Goal: Information Seeking & Learning: Find specific fact

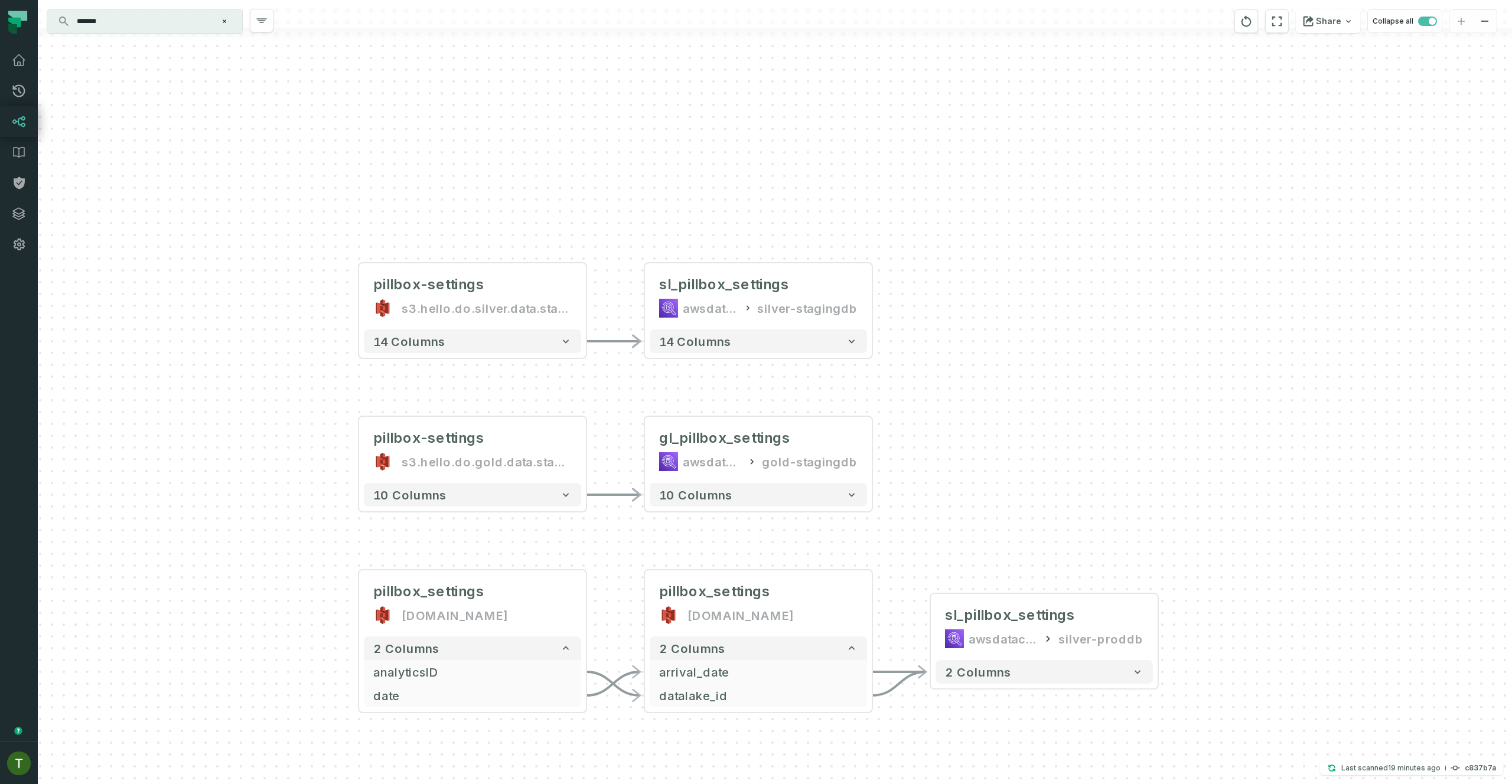
drag, startPoint x: 595, startPoint y: 285, endPoint x: 573, endPoint y: 177, distance: 110.2
click at [575, 184] on div "- sl_pillbox_settings awsdatacatalog silver-stagingdb 14 columns - gl_pillbox_s…" at bounding box center [775, 392] width 1474 height 784
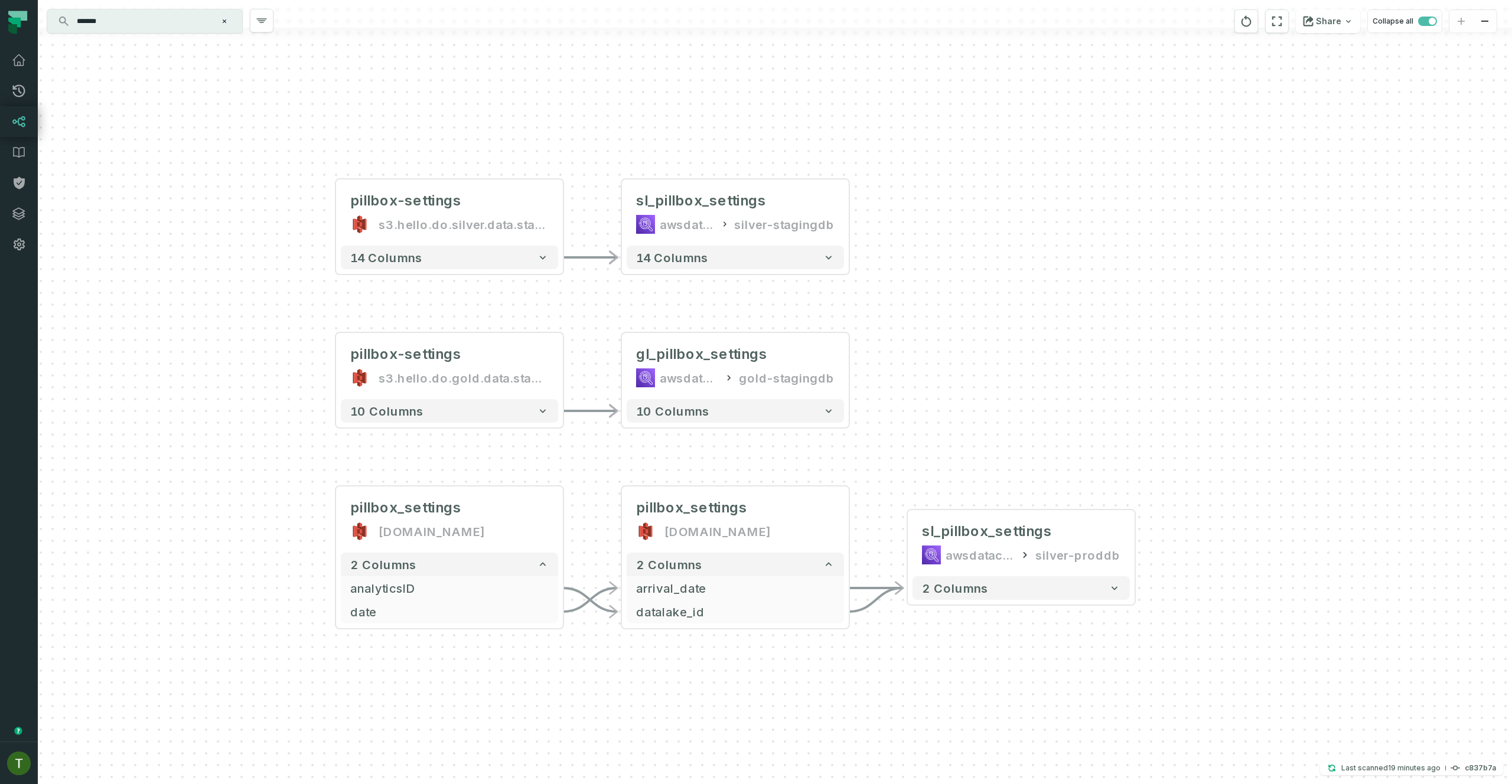
drag, startPoint x: 560, startPoint y: 132, endPoint x: 556, endPoint y: 115, distance: 17.5
click at [556, 115] on div "- sl_pillbox_settings awsdatacatalog silver-stagingdb 14 columns - gl_pillbox_s…" at bounding box center [775, 392] width 1474 height 784
click at [152, 9] on div "******* ⌘ K" at bounding box center [144, 21] width 196 height 24
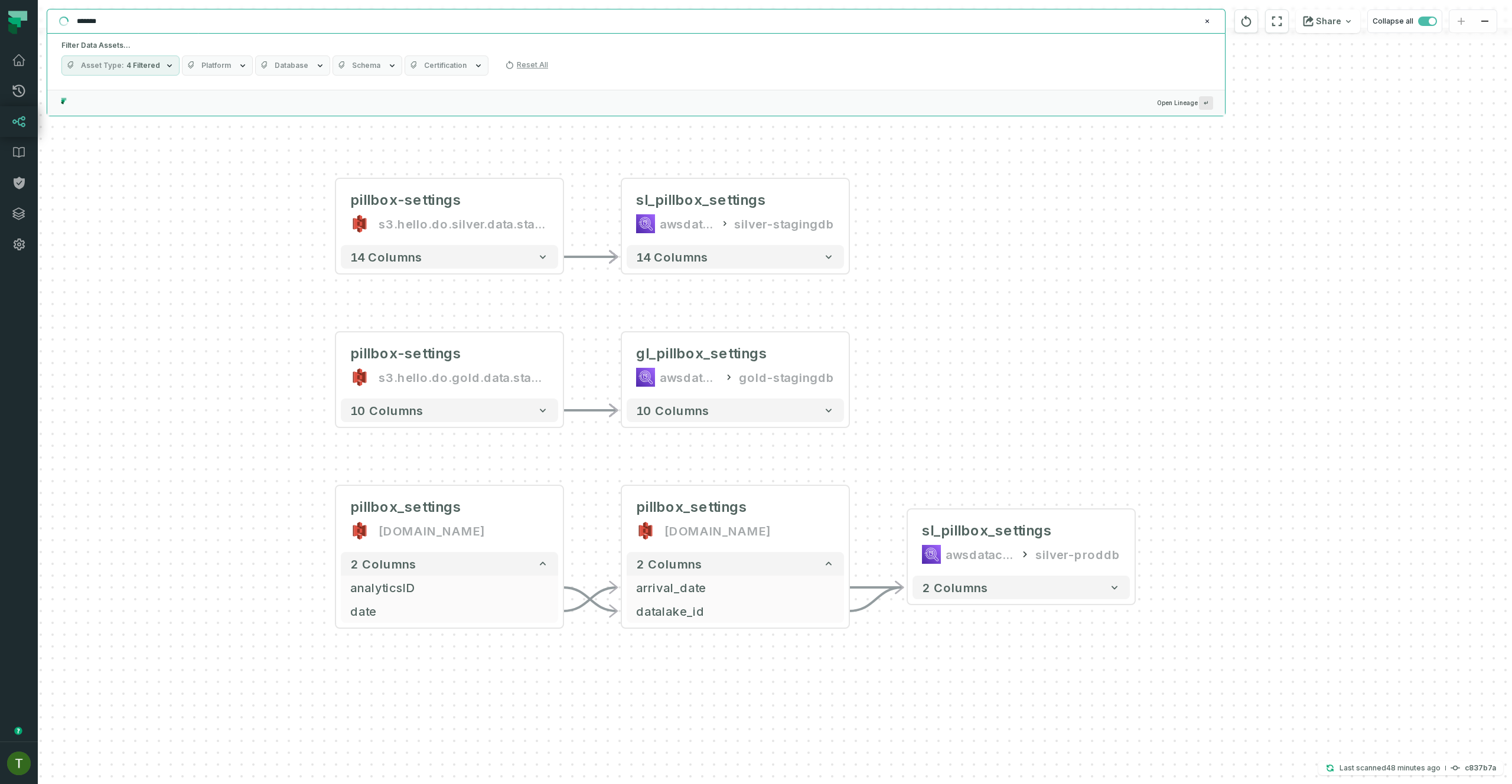
click at [154, 14] on input "*******" at bounding box center [635, 21] width 1130 height 19
click at [154, 18] on input "*******" at bounding box center [635, 21] width 1130 height 19
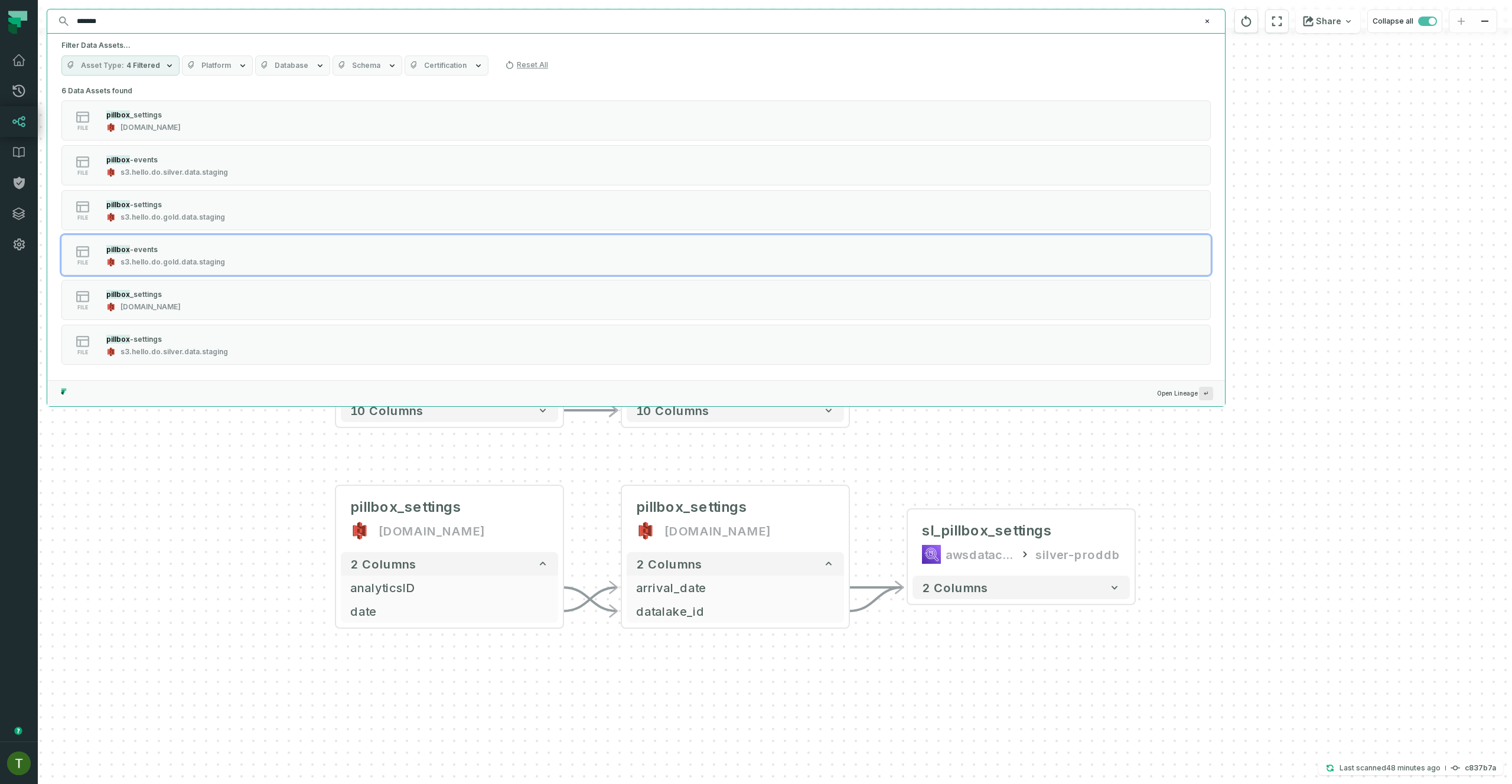
click at [155, 20] on input "*******" at bounding box center [635, 21] width 1130 height 19
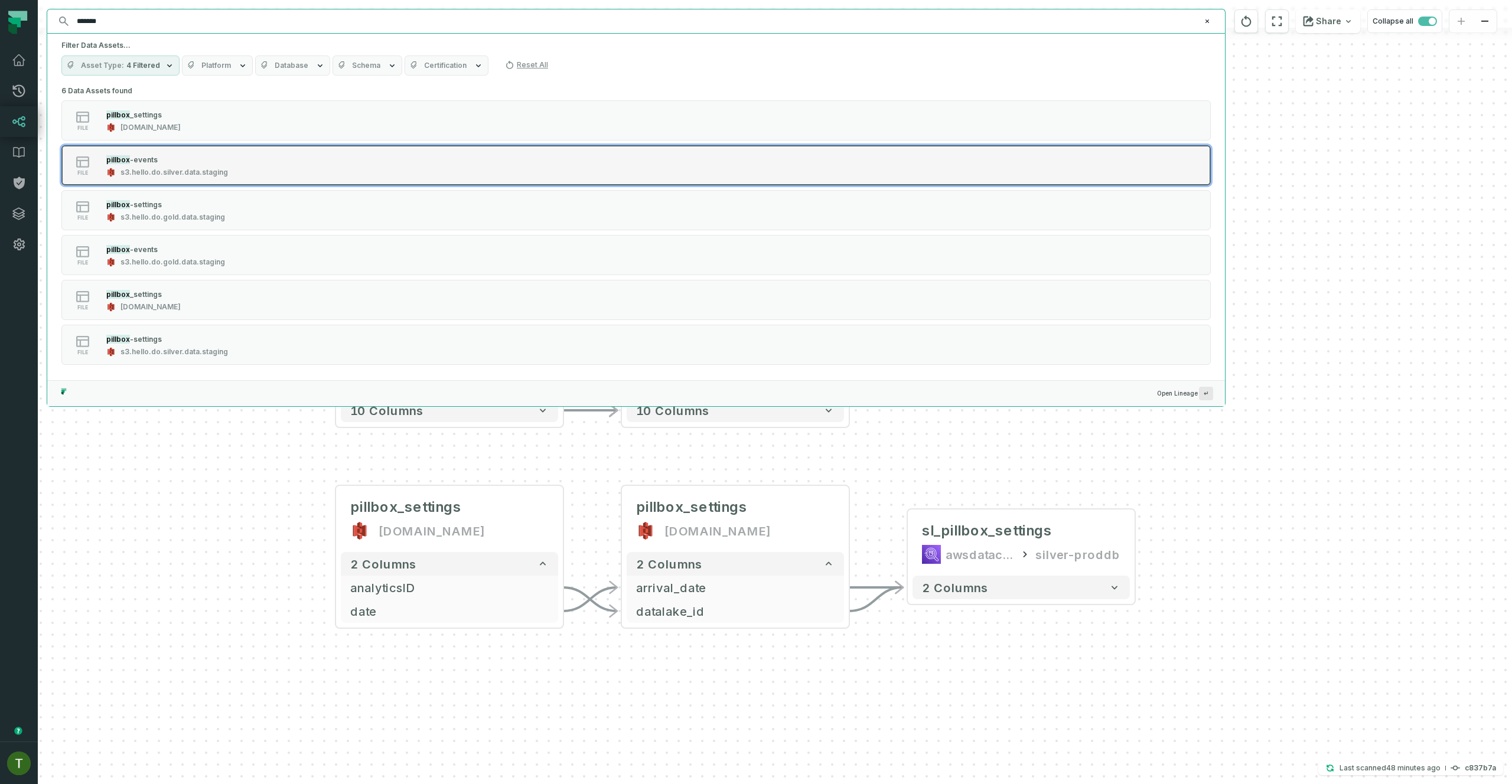
click at [180, 156] on div "pillbox -events" at bounding box center [166, 158] width 122 height 11
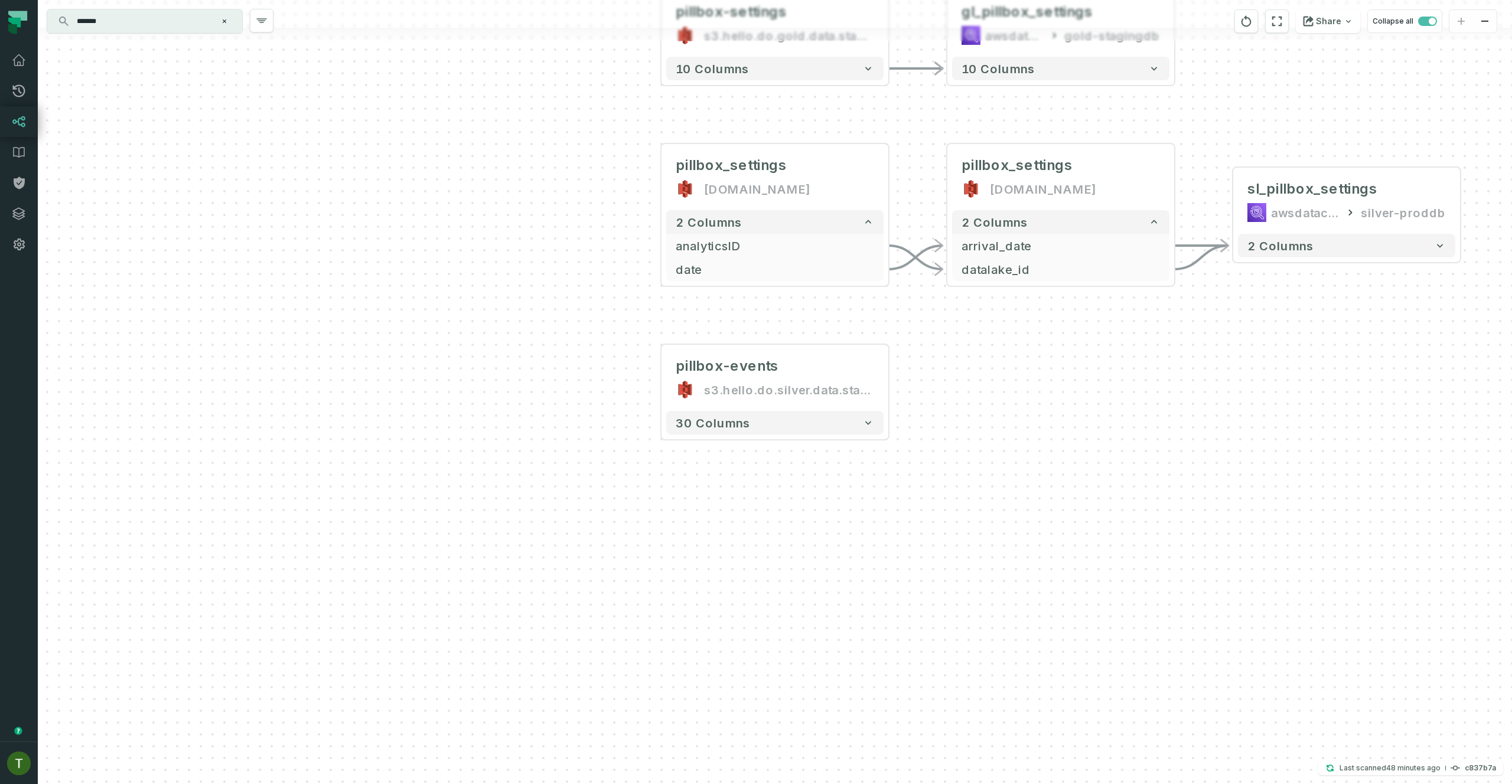
click at [901, 381] on div "- sl_pillbox_settings awsdatacatalog silver-stagingdb 14 columns - gl_pillbox_s…" at bounding box center [775, 392] width 1474 height 784
click at [892, 377] on div "- sl_pillbox_settings awsdatacatalog silver-stagingdb 14 columns - gl_pillbox_s…" at bounding box center [775, 392] width 1474 height 784
click at [889, 376] on div "- sl_pillbox_settings awsdatacatalog silver-stagingdb 14 columns - gl_pillbox_s…" at bounding box center [775, 392] width 1474 height 784
drag, startPoint x: 895, startPoint y: 376, endPoint x: 861, endPoint y: 374, distance: 34.1
click at [895, 377] on div "- sl_pillbox_settings awsdatacatalog silver-stagingdb 14 columns - gl_pillbox_s…" at bounding box center [775, 392] width 1474 height 784
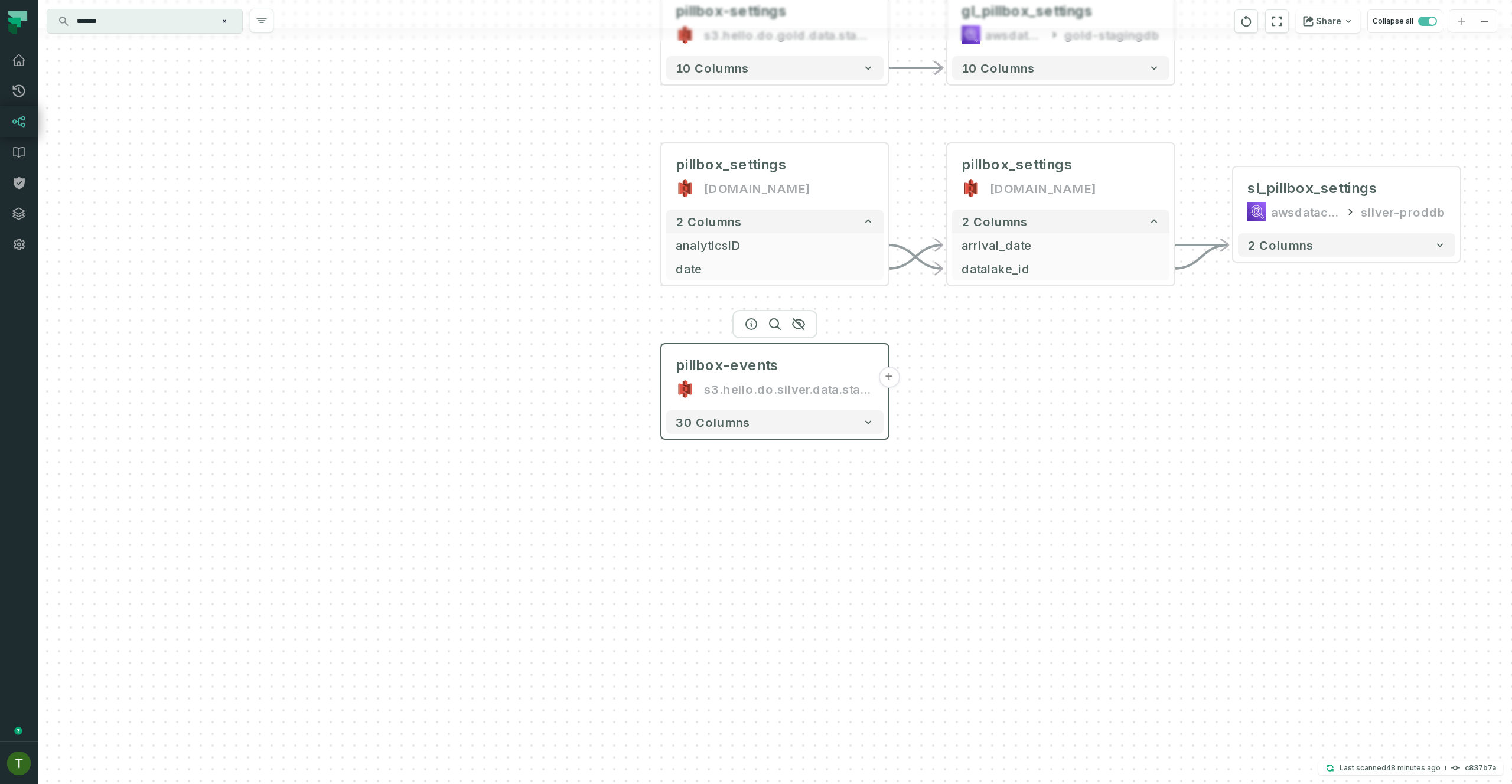
click at [883, 376] on button "+" at bounding box center [889, 377] width 21 height 21
click at [883, 376] on button "+" at bounding box center [890, 377] width 21 height 21
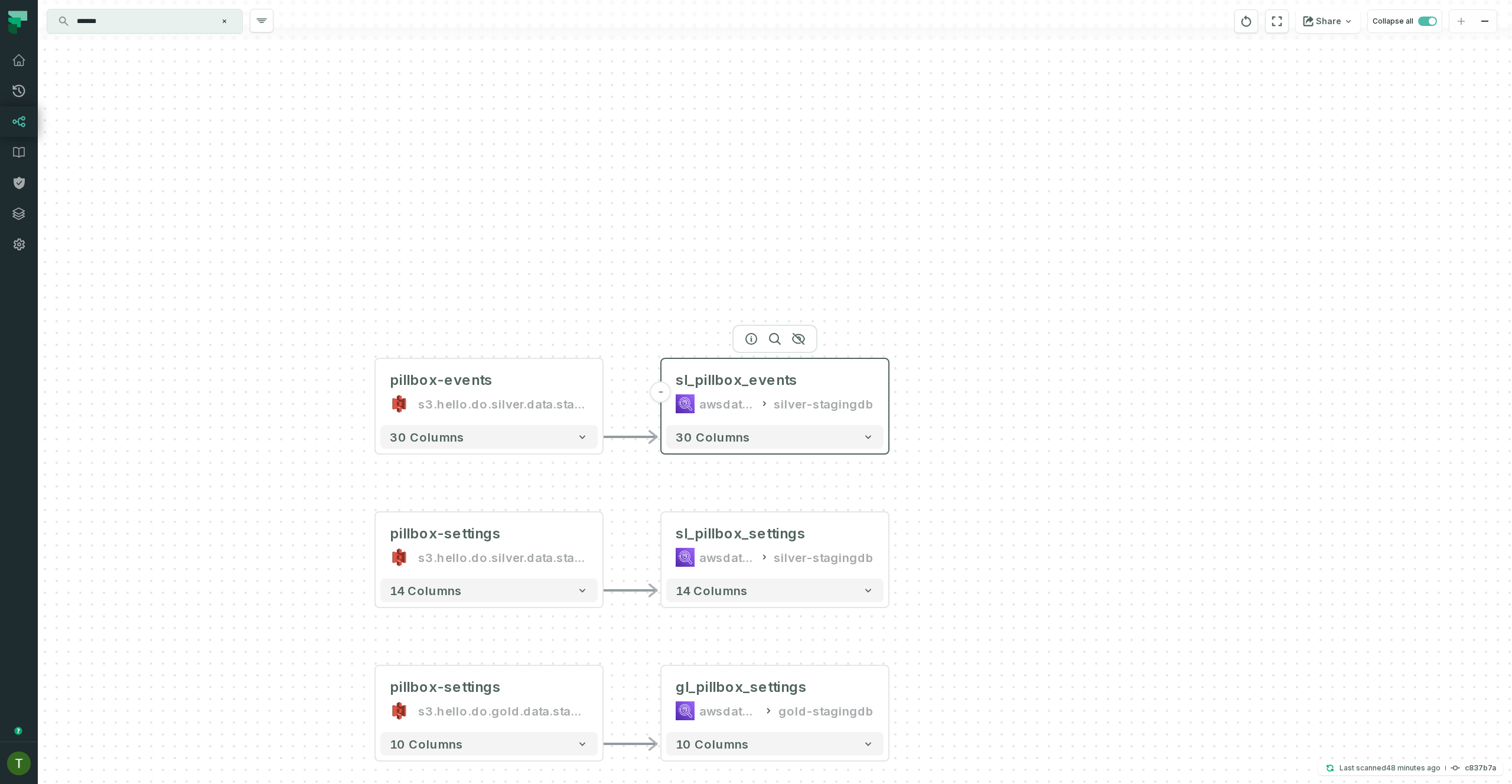
click at [876, 390] on div "sl_pillbox_events awsdatacatalog silver-stagingdb" at bounding box center [775, 392] width 217 height 57
click at [741, 332] on div at bounding box center [774, 339] width 85 height 28
click at [747, 336] on icon "button" at bounding box center [752, 339] width 11 height 10
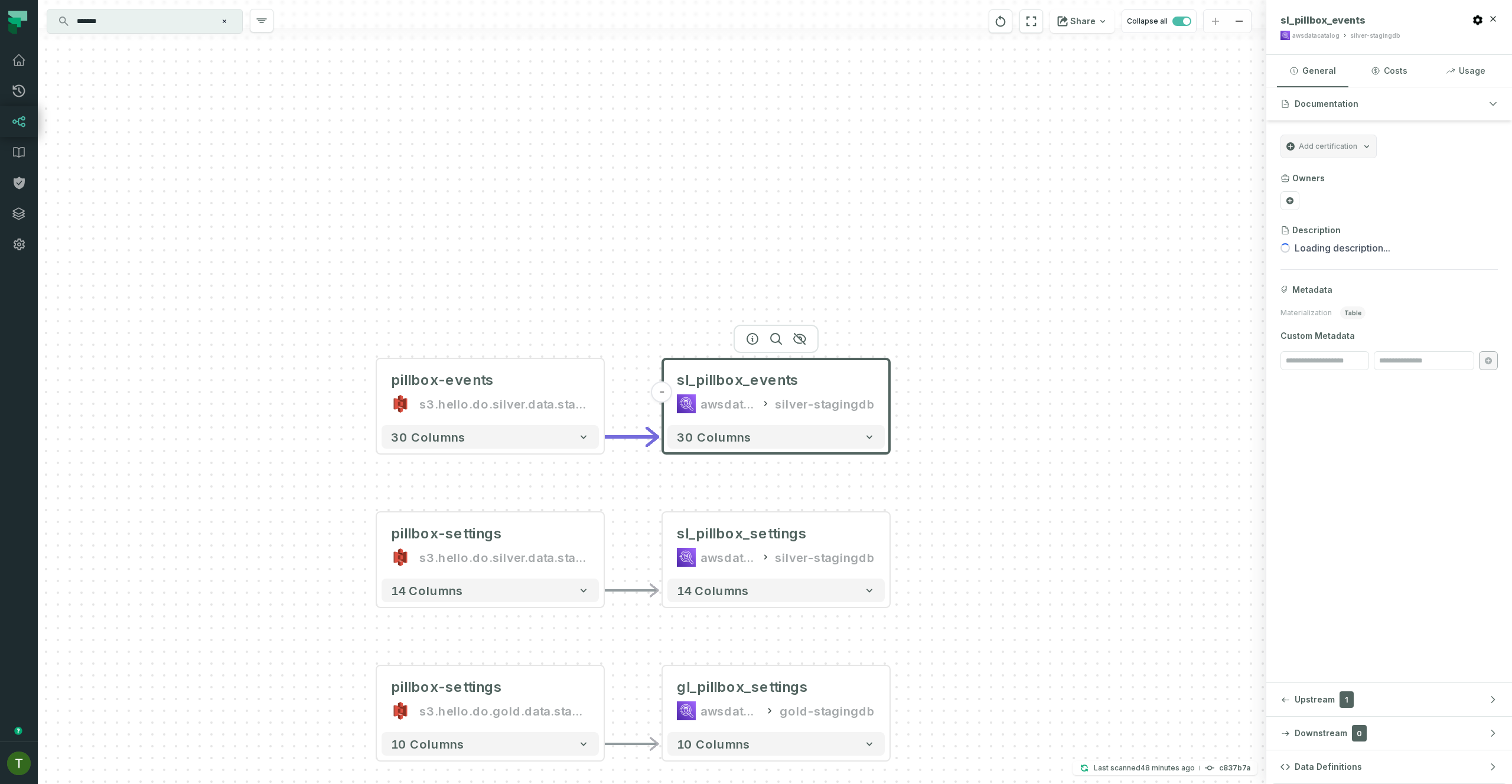
click at [1418, 757] on button "Data Definitions" at bounding box center [1389, 766] width 246 height 33
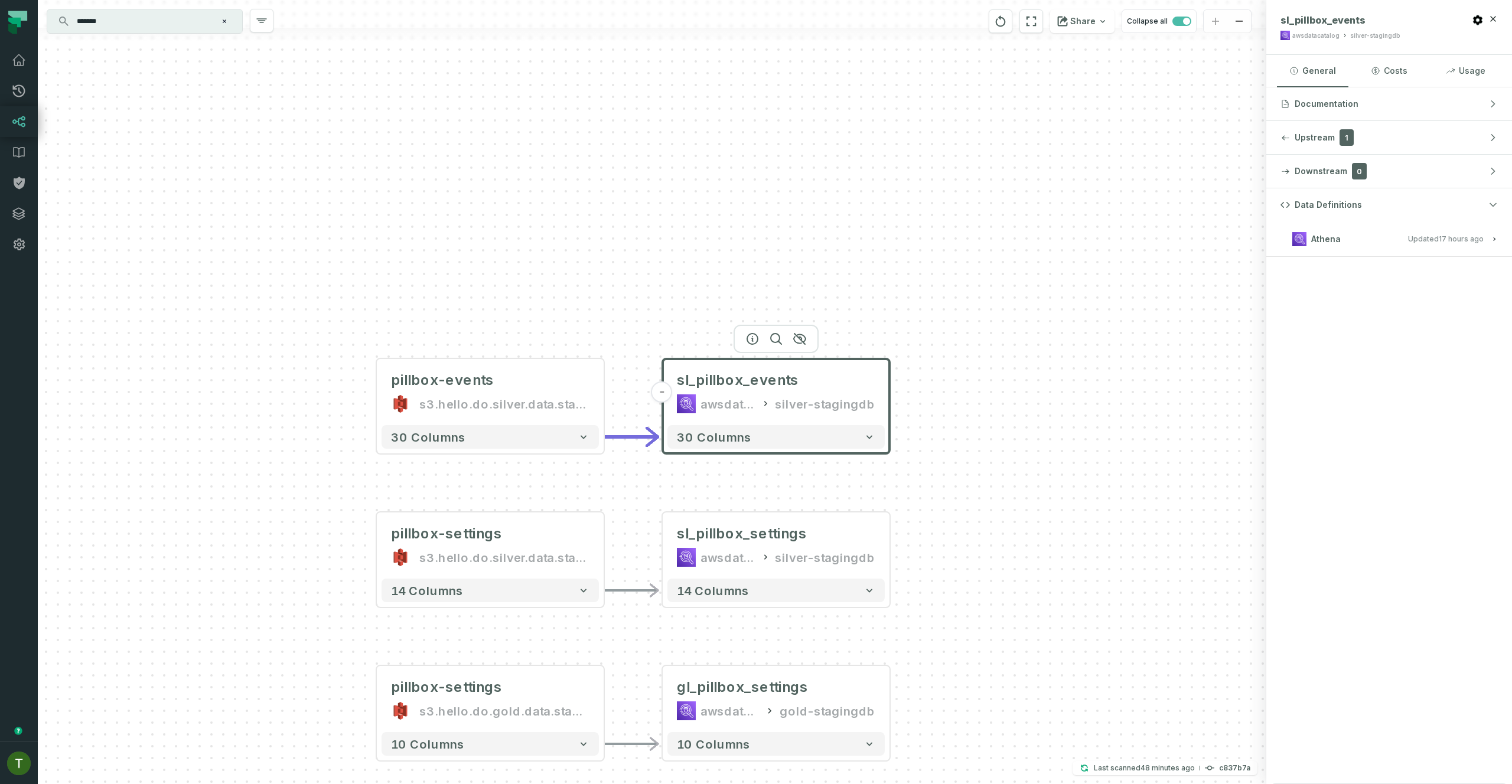
click at [1364, 235] on button "Athena Updated [DATE] 1:01:30 AM" at bounding box center [1389, 239] width 217 height 16
click at [532, 403] on div "s3.hello.do.silver.data.staging" at bounding box center [504, 404] width 170 height 19
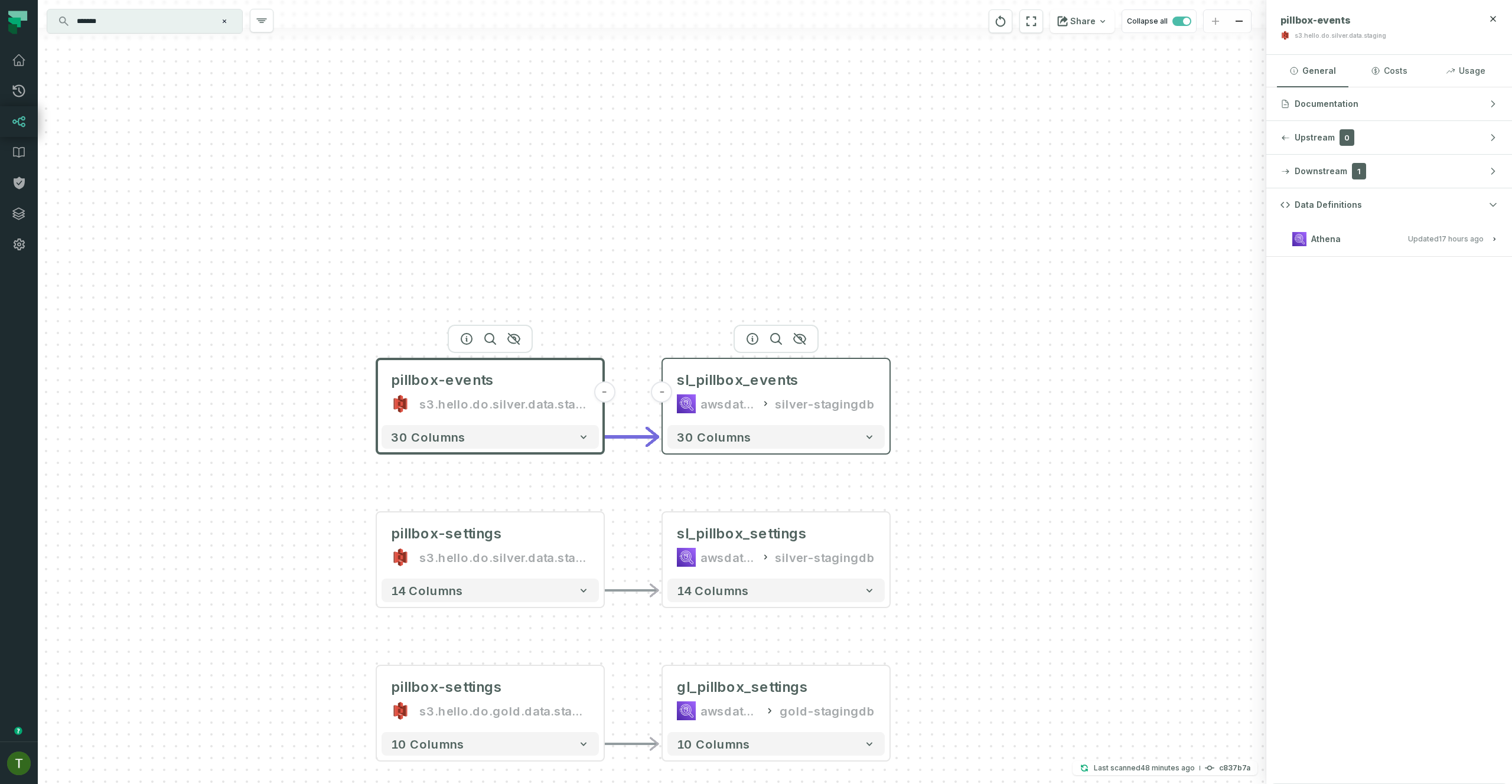
click at [693, 403] on rect at bounding box center [686, 404] width 19 height 19
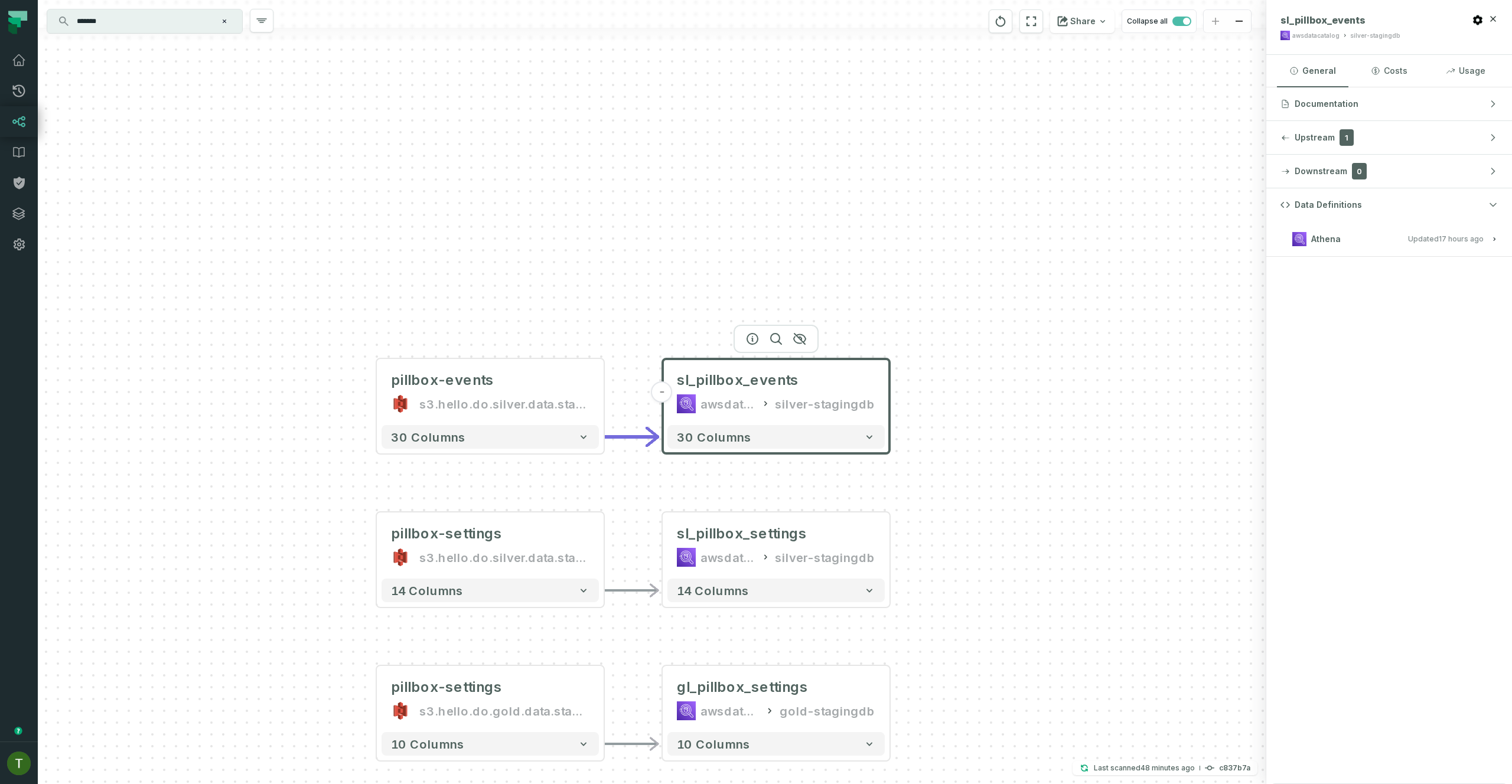
click at [1336, 241] on span "Athena" at bounding box center [1326, 238] width 30 height 11
click at [1368, 247] on h3 "Athena Updated [DATE] 1:01:30 AM" at bounding box center [1389, 239] width 246 height 35
click at [1359, 241] on button "Athena Updated [DATE] 1:01:30 AM" at bounding box center [1389, 239] width 217 height 16
click at [1349, 234] on button "Athena Updated [DATE] 1:01:30 AM" at bounding box center [1389, 239] width 217 height 16
click at [494, 384] on div "pillbox-events" at bounding box center [490, 381] width 199 height 19
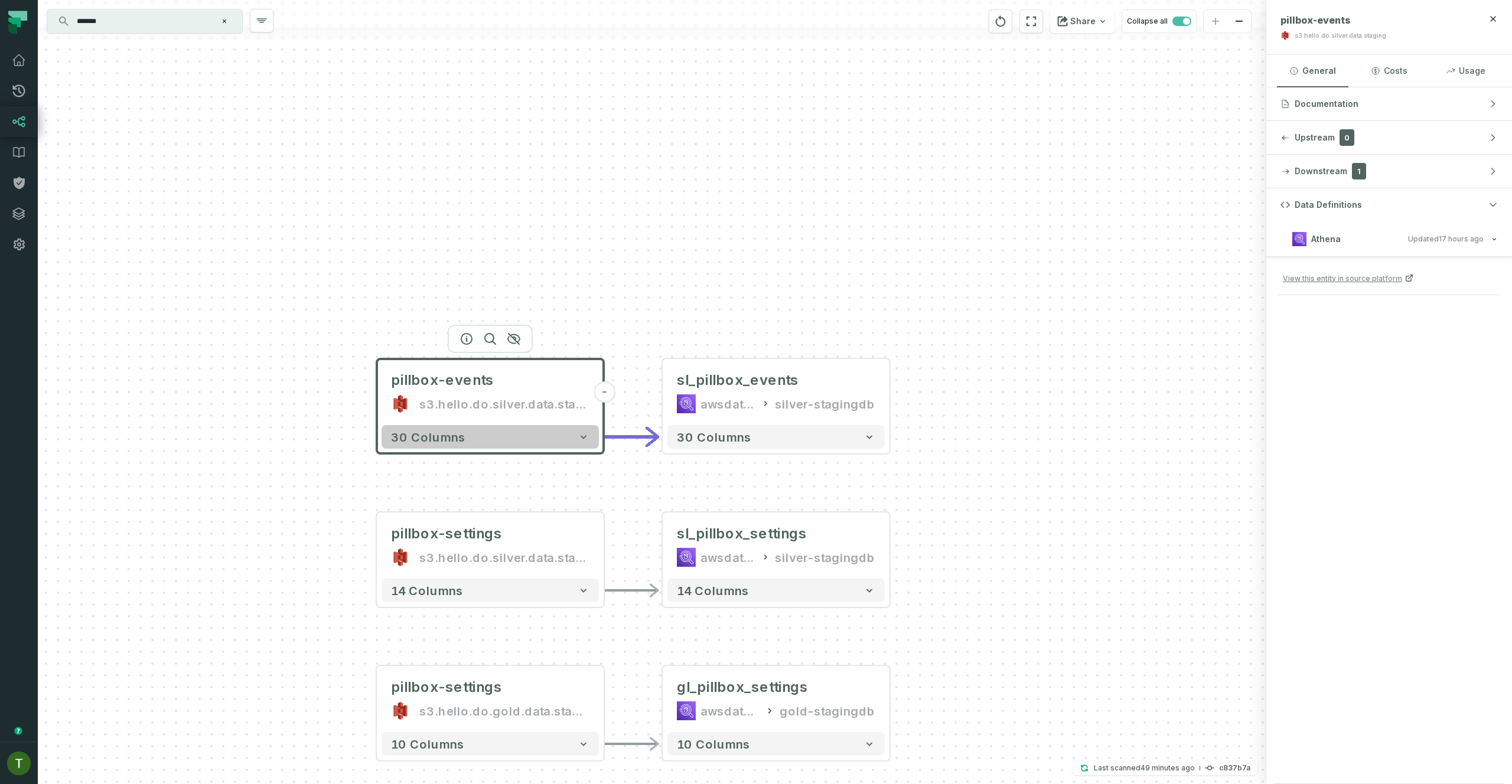
click at [542, 440] on button "30 columns" at bounding box center [490, 437] width 217 height 24
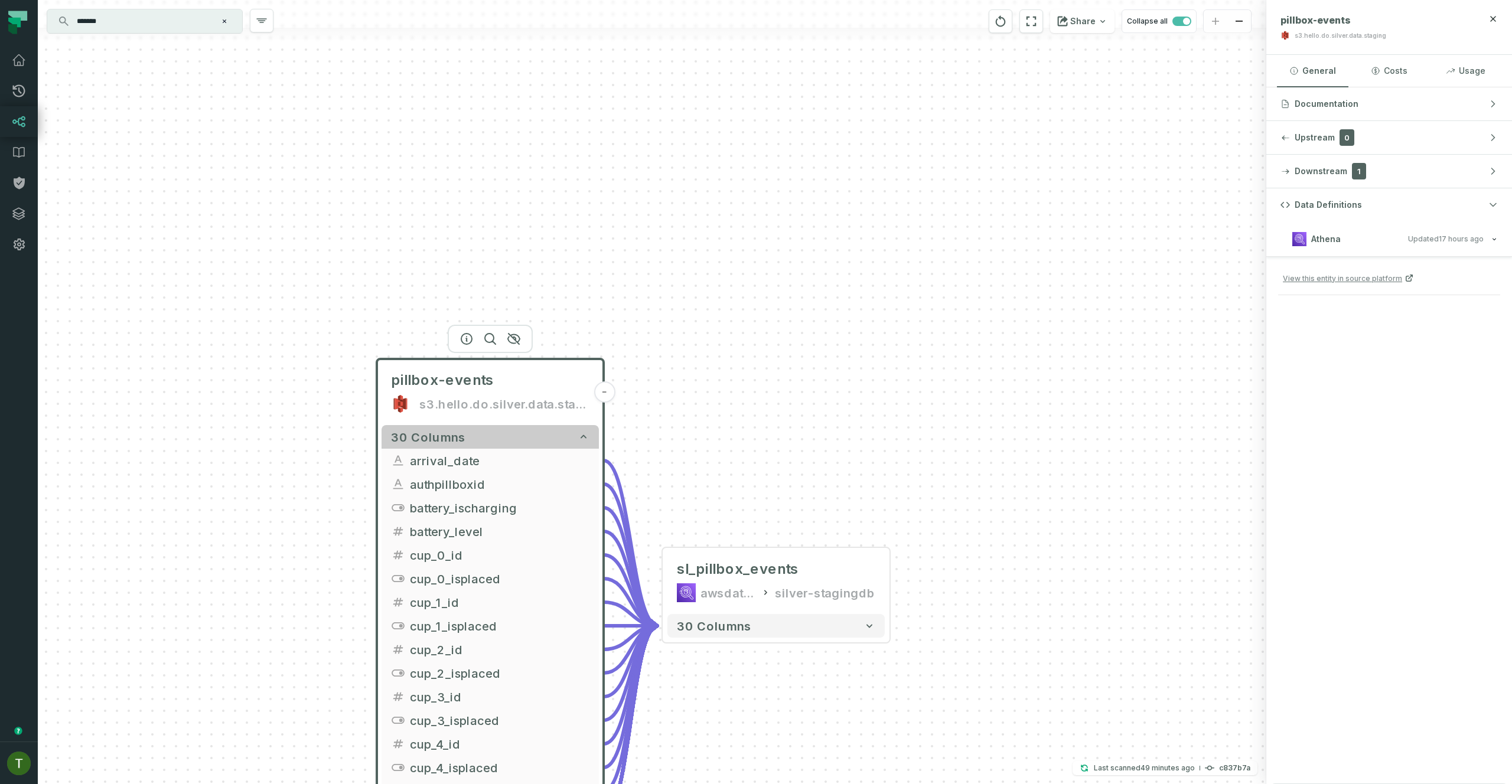
click at [542, 440] on button "30 columns" at bounding box center [490, 437] width 217 height 24
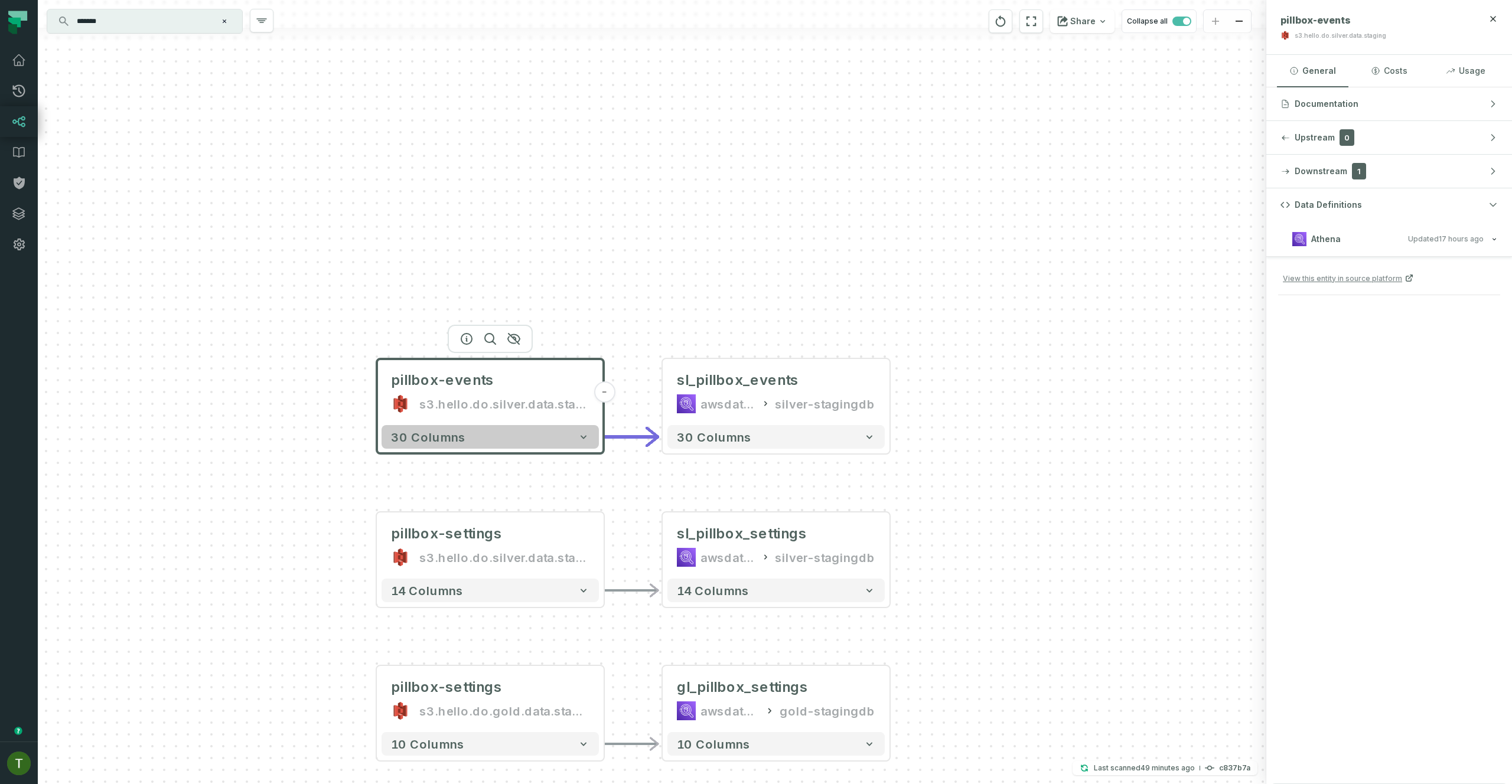
click at [542, 440] on button "30 columns" at bounding box center [490, 437] width 217 height 24
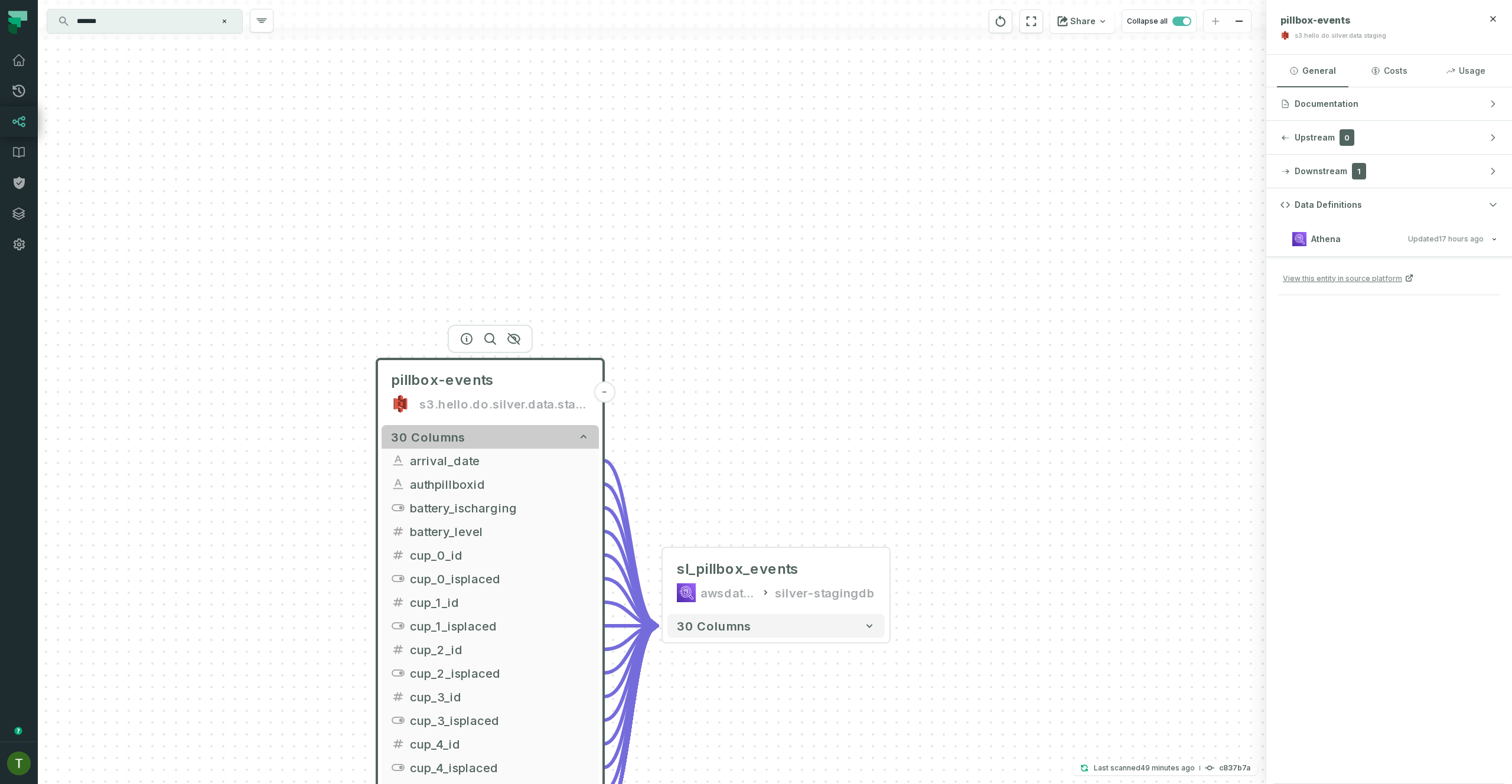
click at [542, 440] on button "30 columns" at bounding box center [490, 437] width 217 height 24
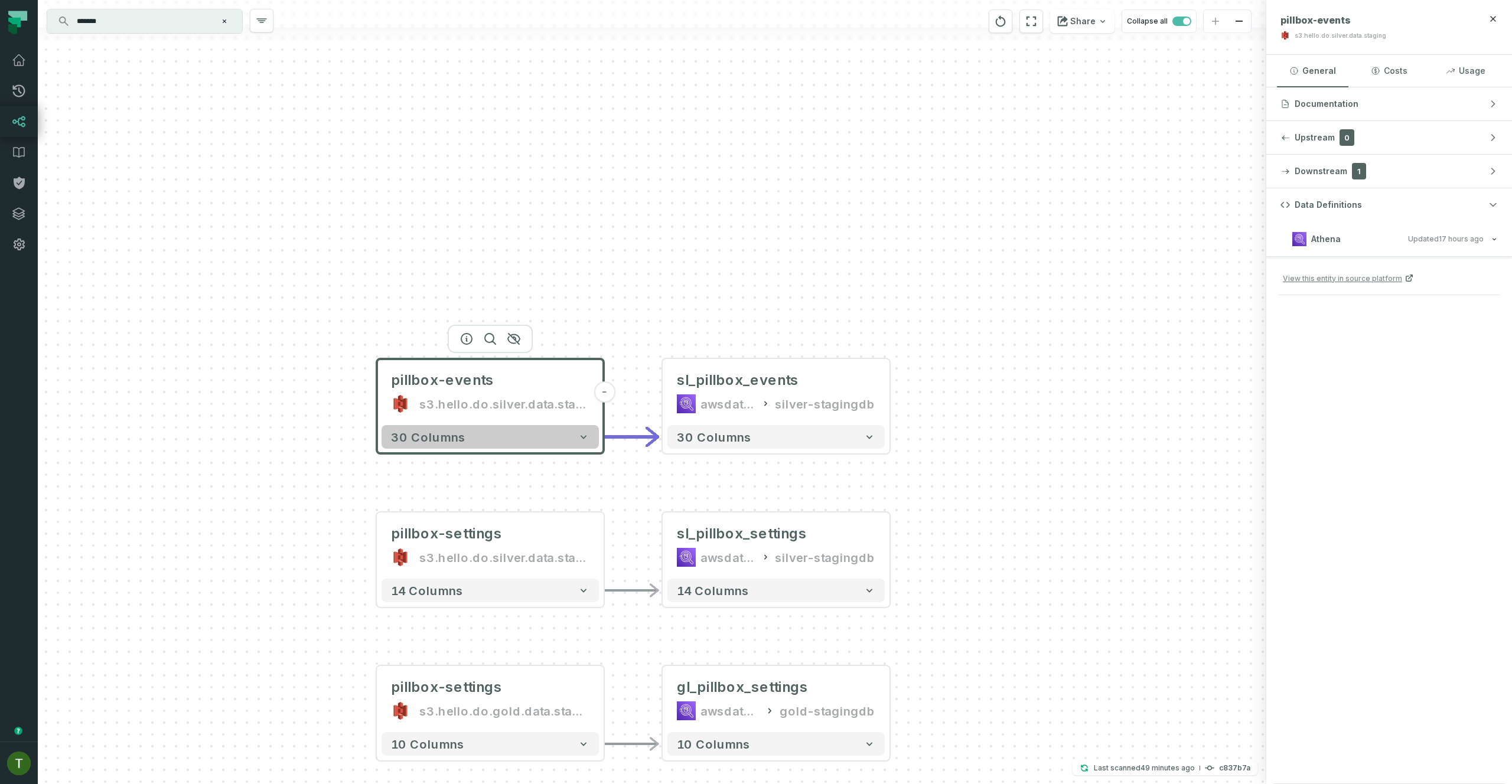
click at [544, 436] on button "30 columns" at bounding box center [490, 437] width 217 height 24
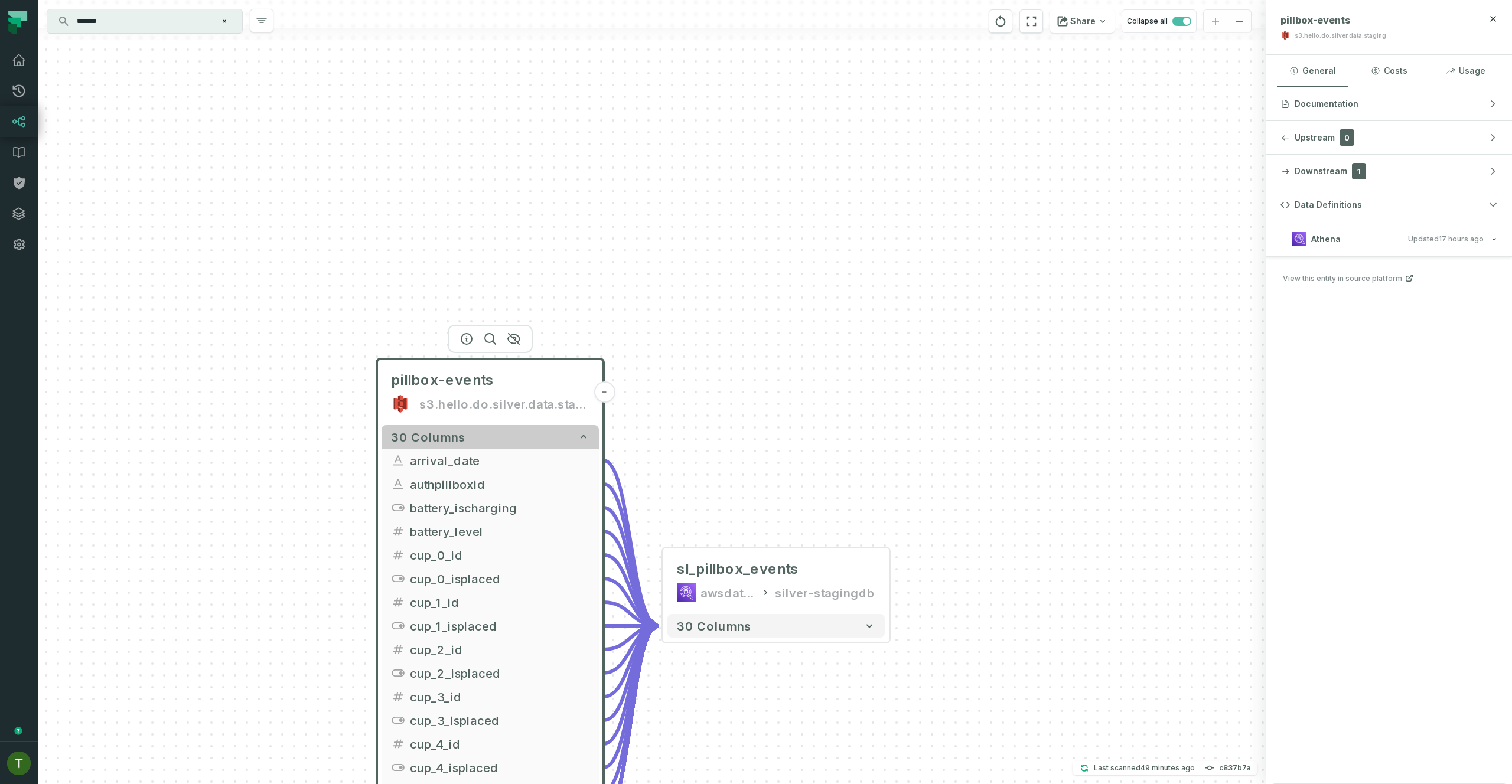
click at [545, 431] on button "30 columns" at bounding box center [490, 437] width 217 height 24
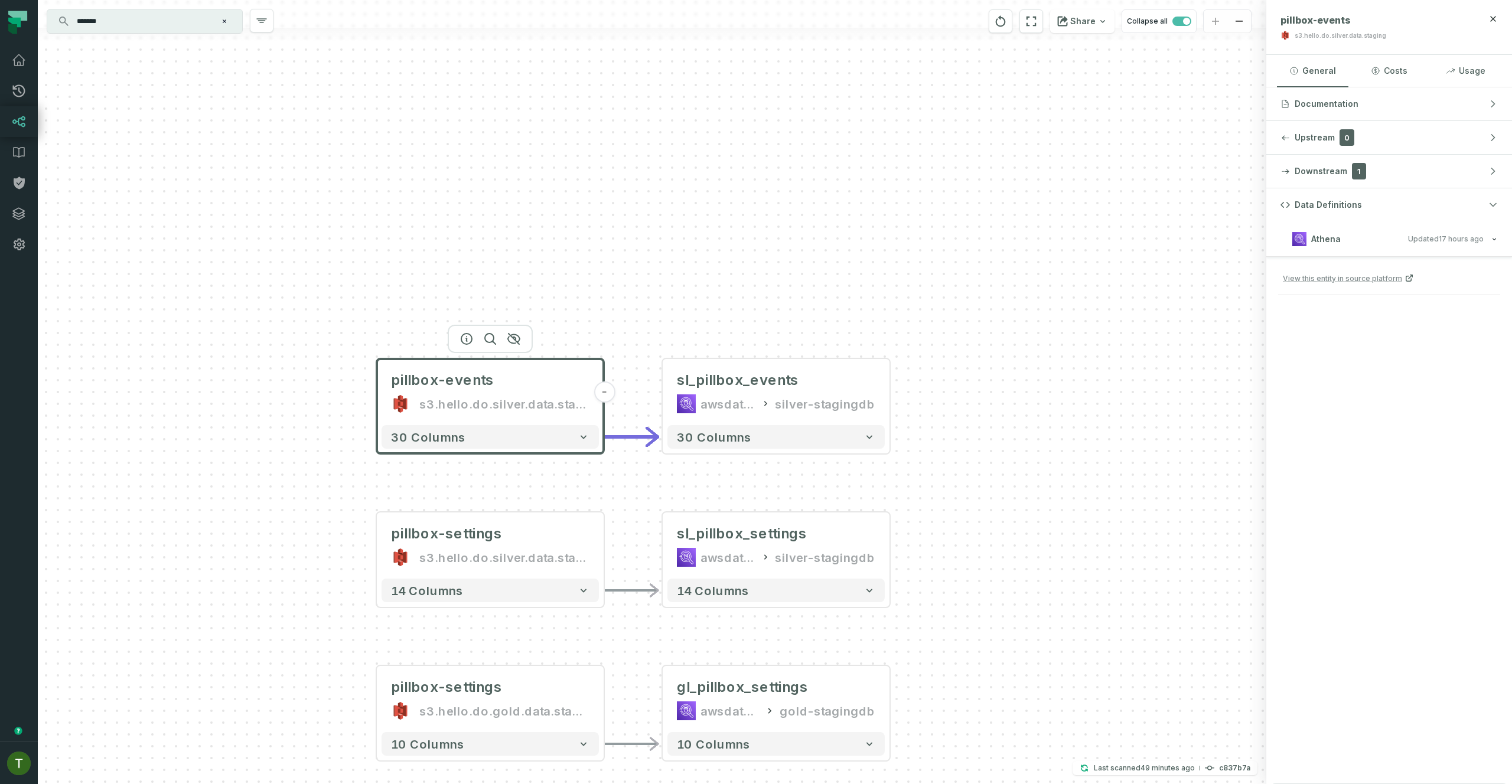
click at [540, 418] on div "pillbox-events s3.hello.do.silver.data.staging" at bounding box center [490, 392] width 217 height 57
click at [538, 433] on button "30 columns" at bounding box center [490, 437] width 217 height 24
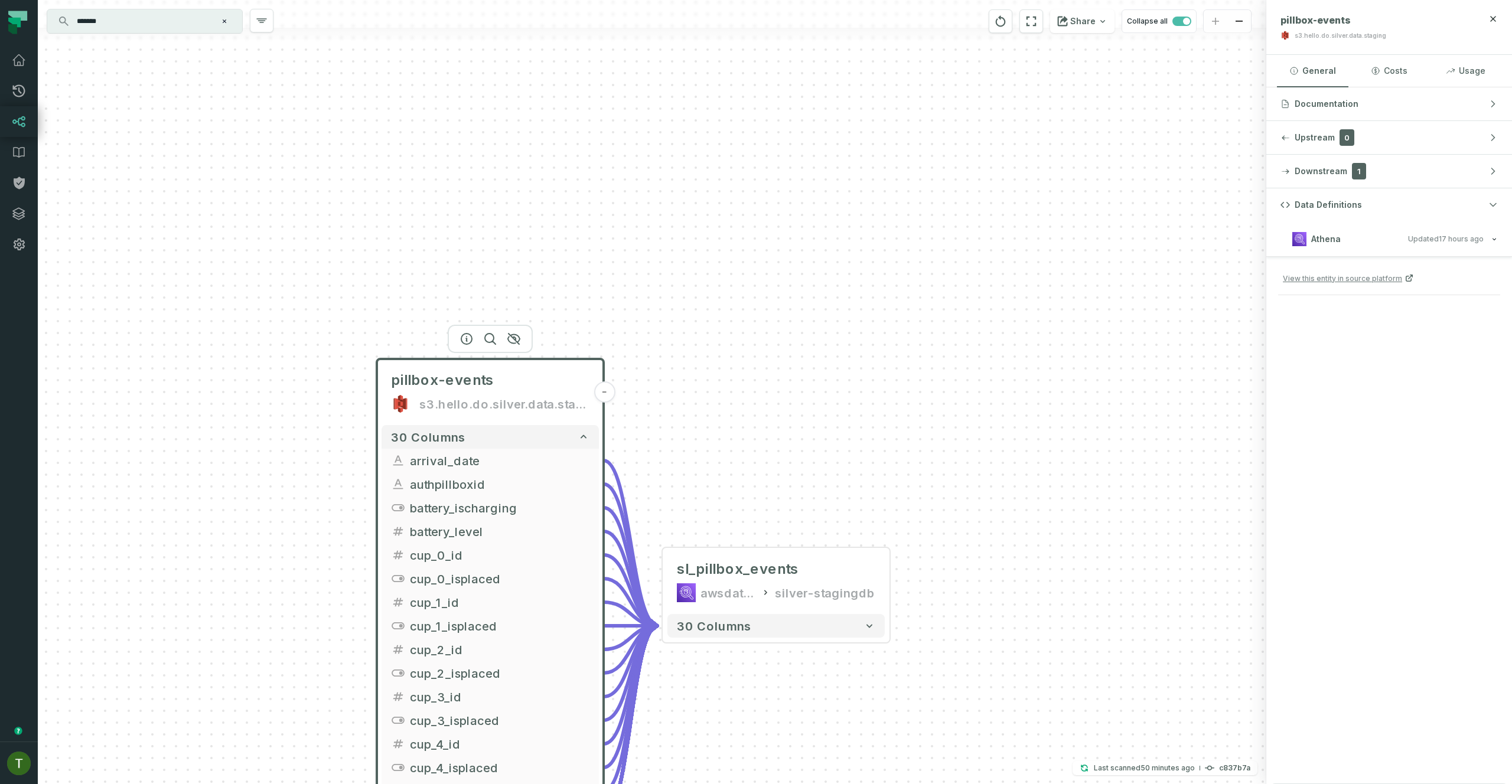
click at [1354, 35] on div "s3.hello.do.silver.data.staging" at bounding box center [1340, 36] width 92 height 9
drag, startPoint x: 1358, startPoint y: 36, endPoint x: 1303, endPoint y: 32, distance: 55.1
click at [1303, 32] on div "s3.hello.do.silver.data.staging" at bounding box center [1340, 36] width 92 height 9
copy div "[DOMAIN_NAME]"
